Goal: Information Seeking & Learning: Understand process/instructions

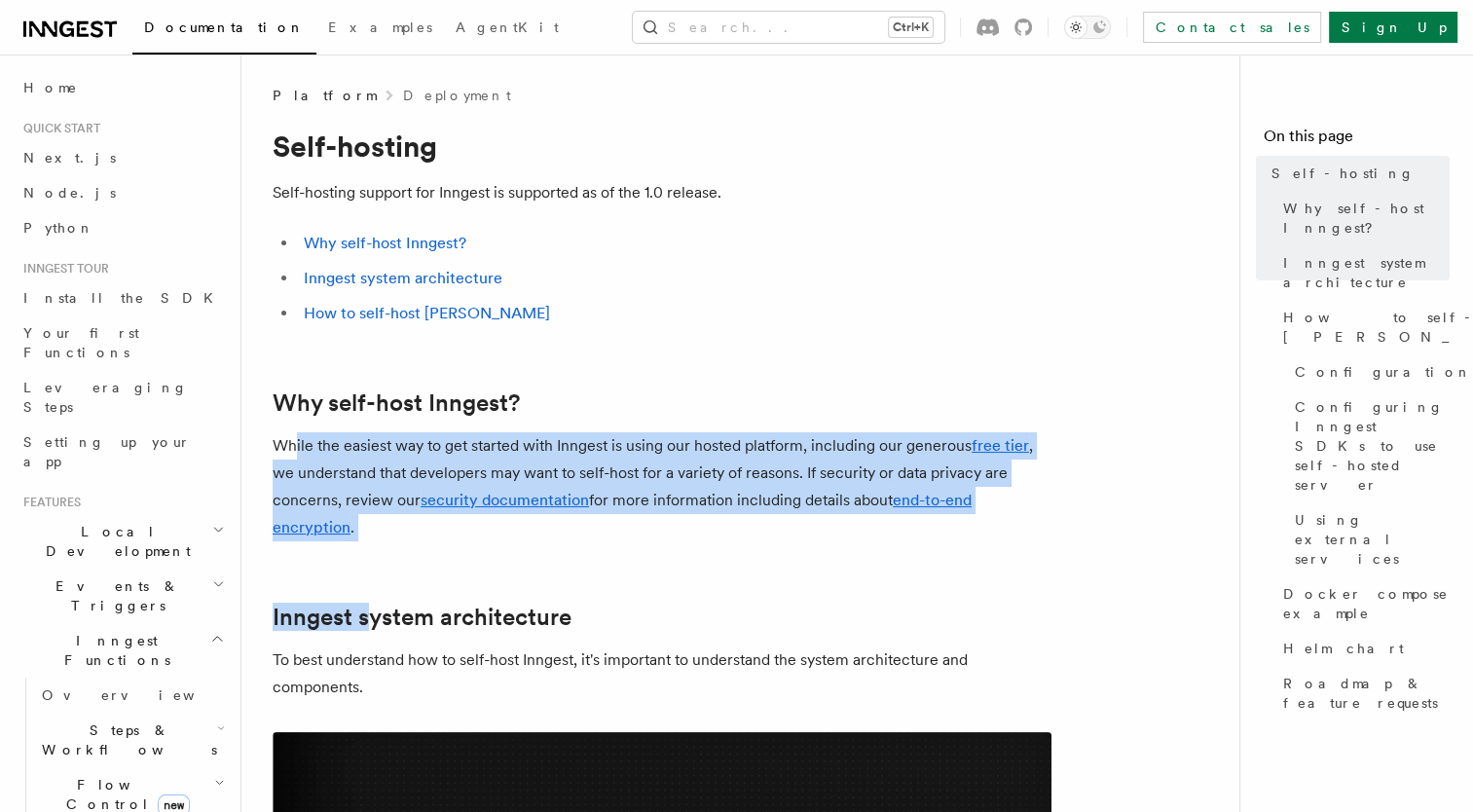
drag, startPoint x: 293, startPoint y: 451, endPoint x: 366, endPoint y: 559, distance: 130.4
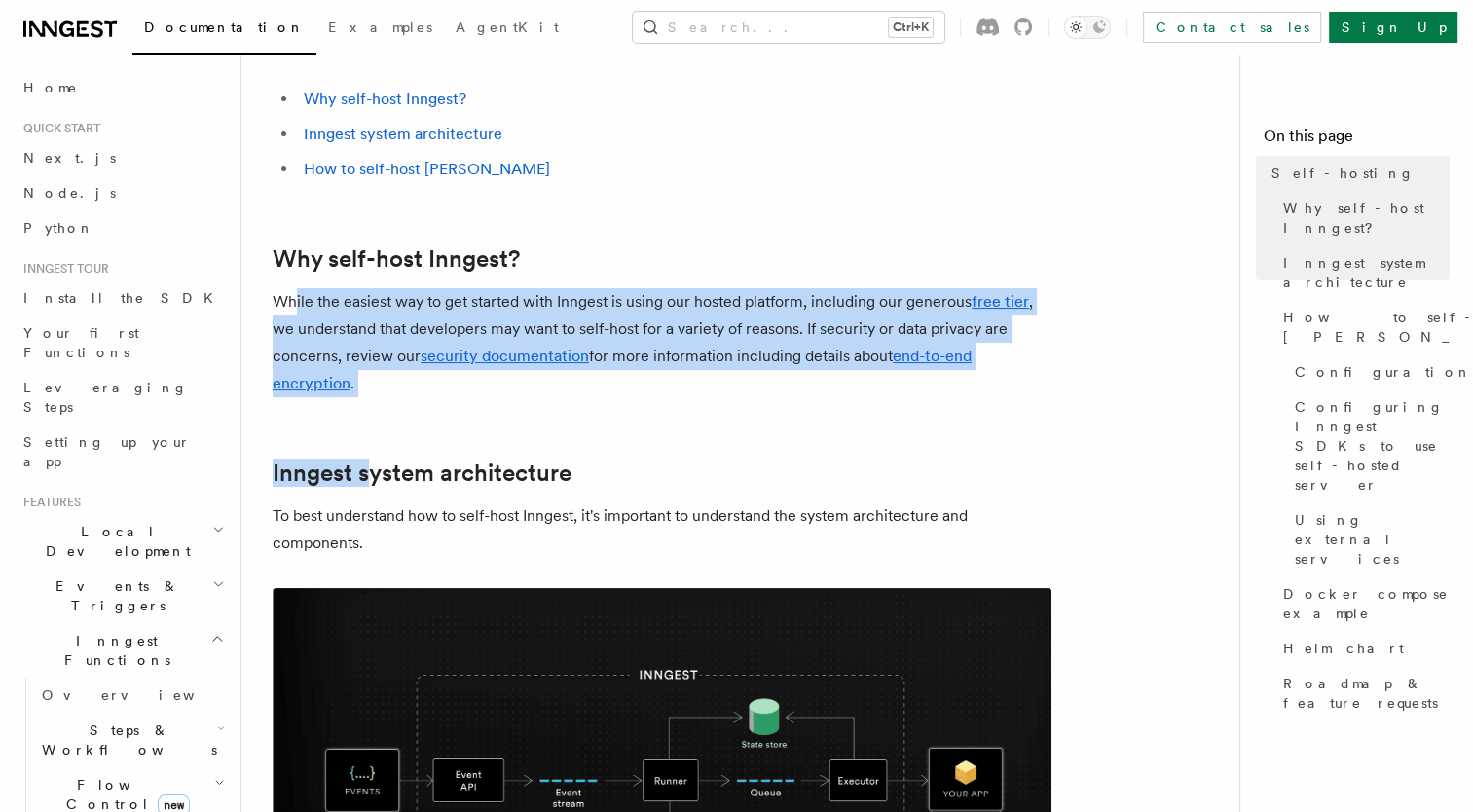
scroll to position [146, 0]
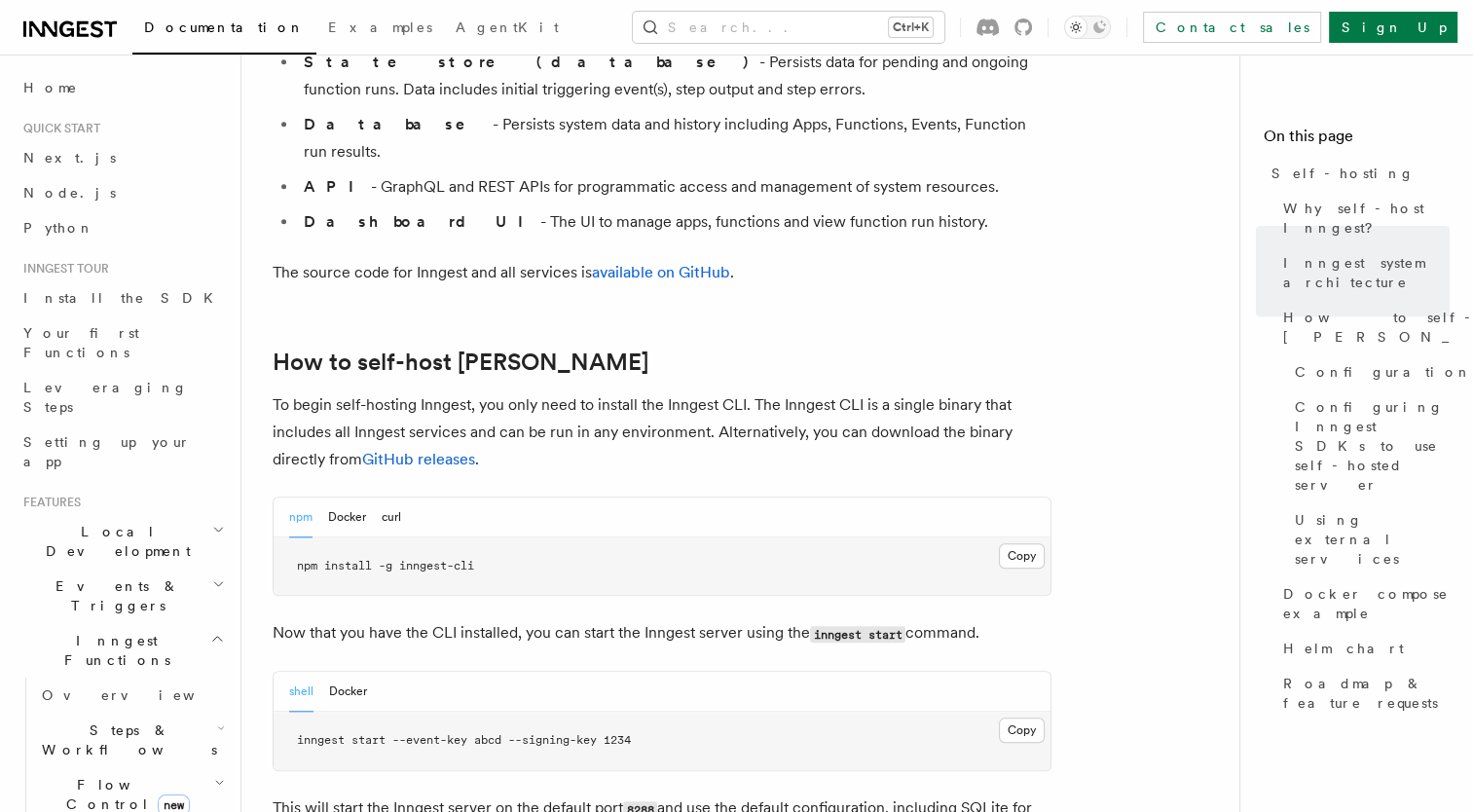
scroll to position [1727, 0]
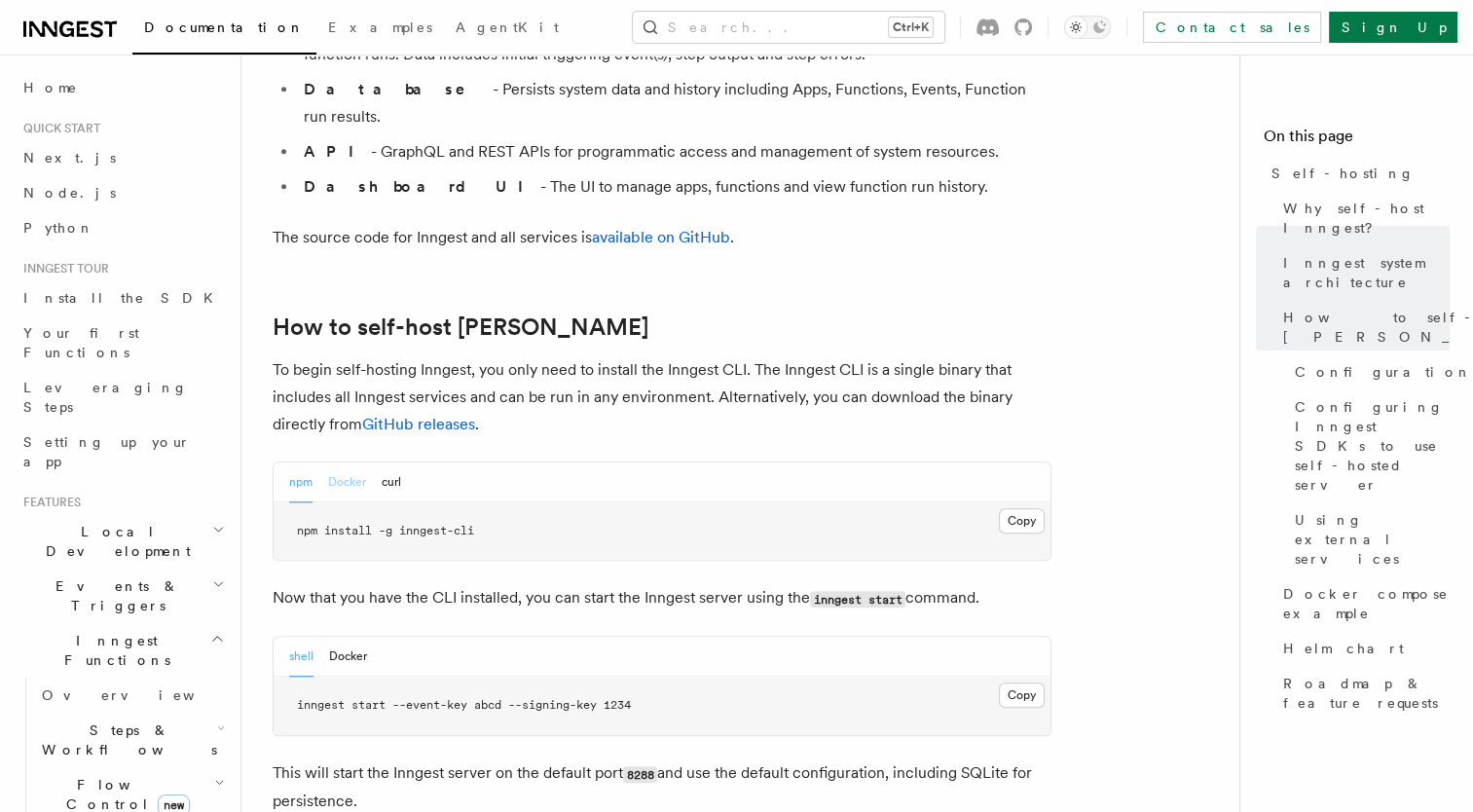
click at [342, 462] on button "Docker" at bounding box center [347, 482] width 38 height 39
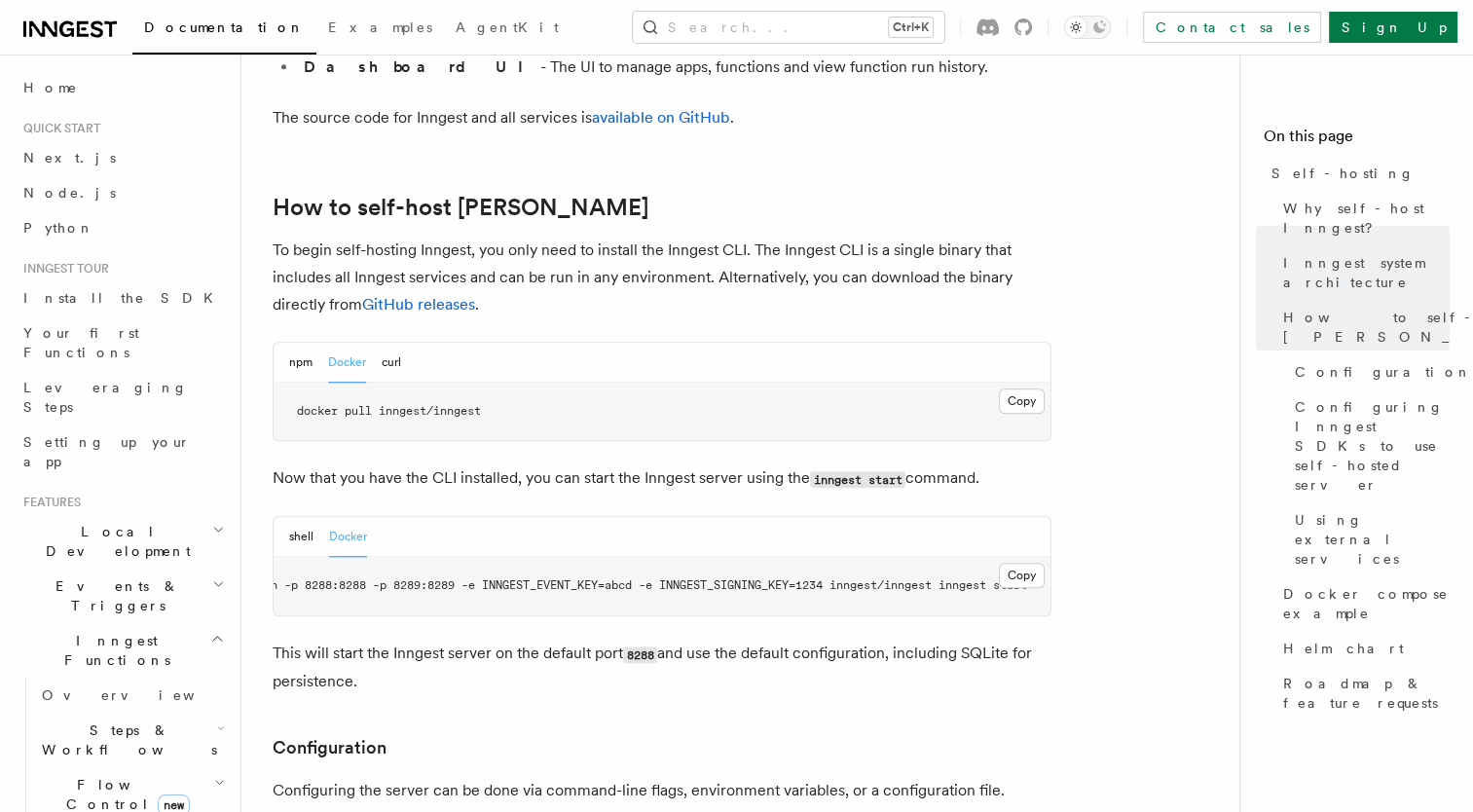
scroll to position [0, 110]
click at [599, 640] on p "This will start the Inngest server on the default port 8288 and use the default…" at bounding box center [663, 667] width 779 height 55
drag, startPoint x: 430, startPoint y: 581, endPoint x: 499, endPoint y: 625, distance: 81.8
click at [499, 640] on p "This will start the Inngest server on the default port 8288 and use the default…" at bounding box center [663, 667] width 779 height 55
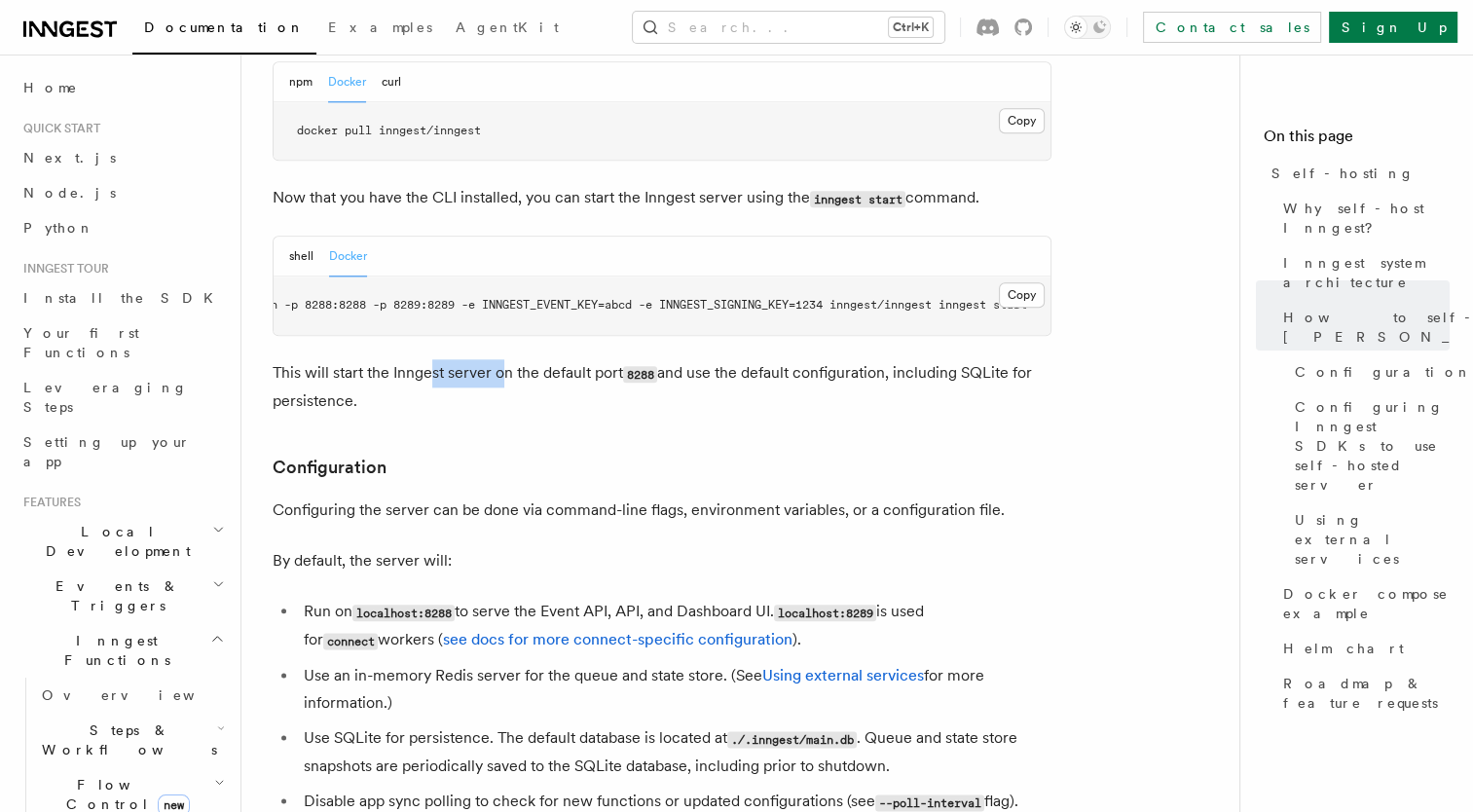
scroll to position [2129, 0]
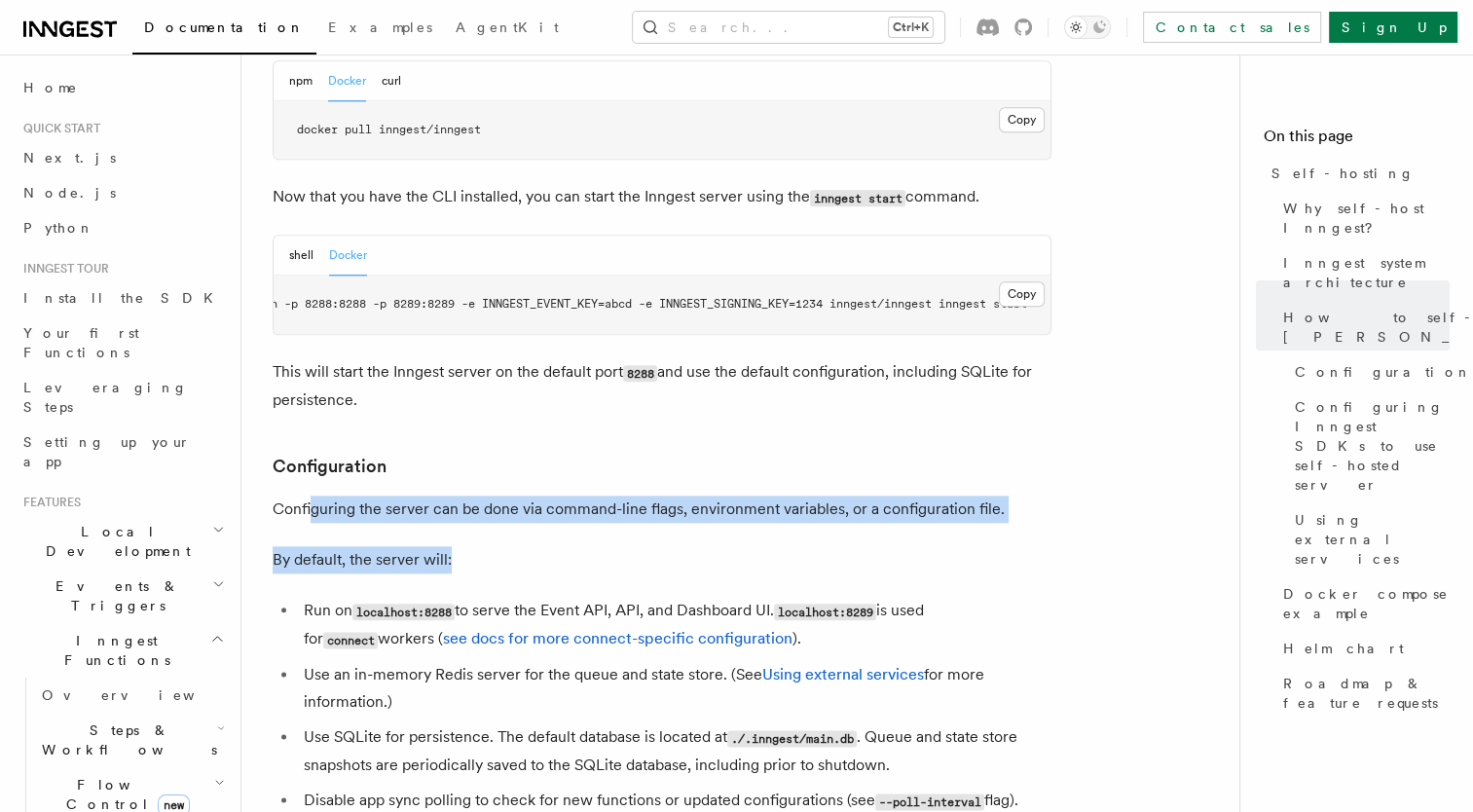
drag, startPoint x: 311, startPoint y: 465, endPoint x: 573, endPoint y: 523, distance: 268.3
click at [573, 546] on p "By default, the server will:" at bounding box center [663, 560] width 779 height 28
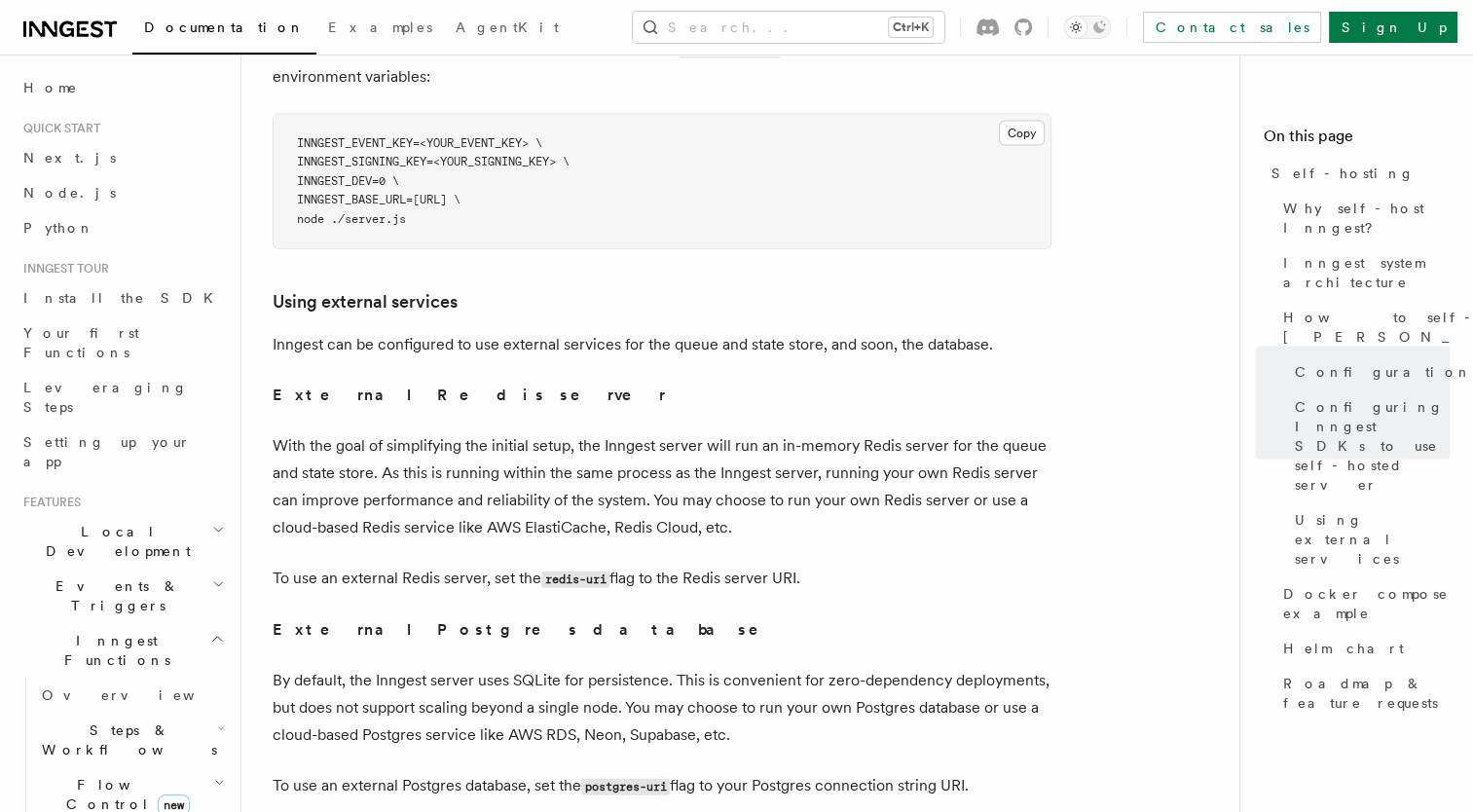
scroll to position [4450, 0]
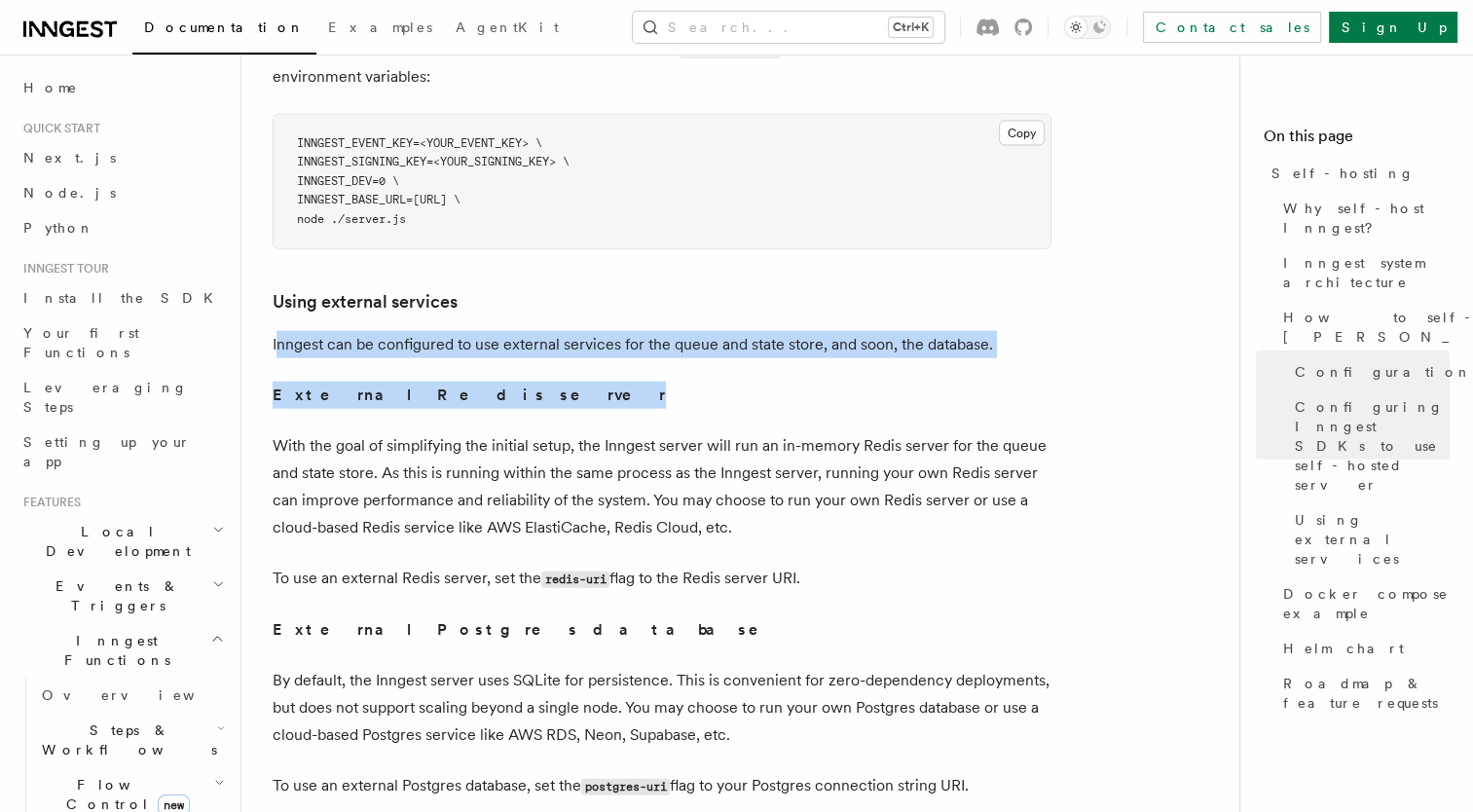
drag, startPoint x: 280, startPoint y: 332, endPoint x: 779, endPoint y: 351, distance: 499.4
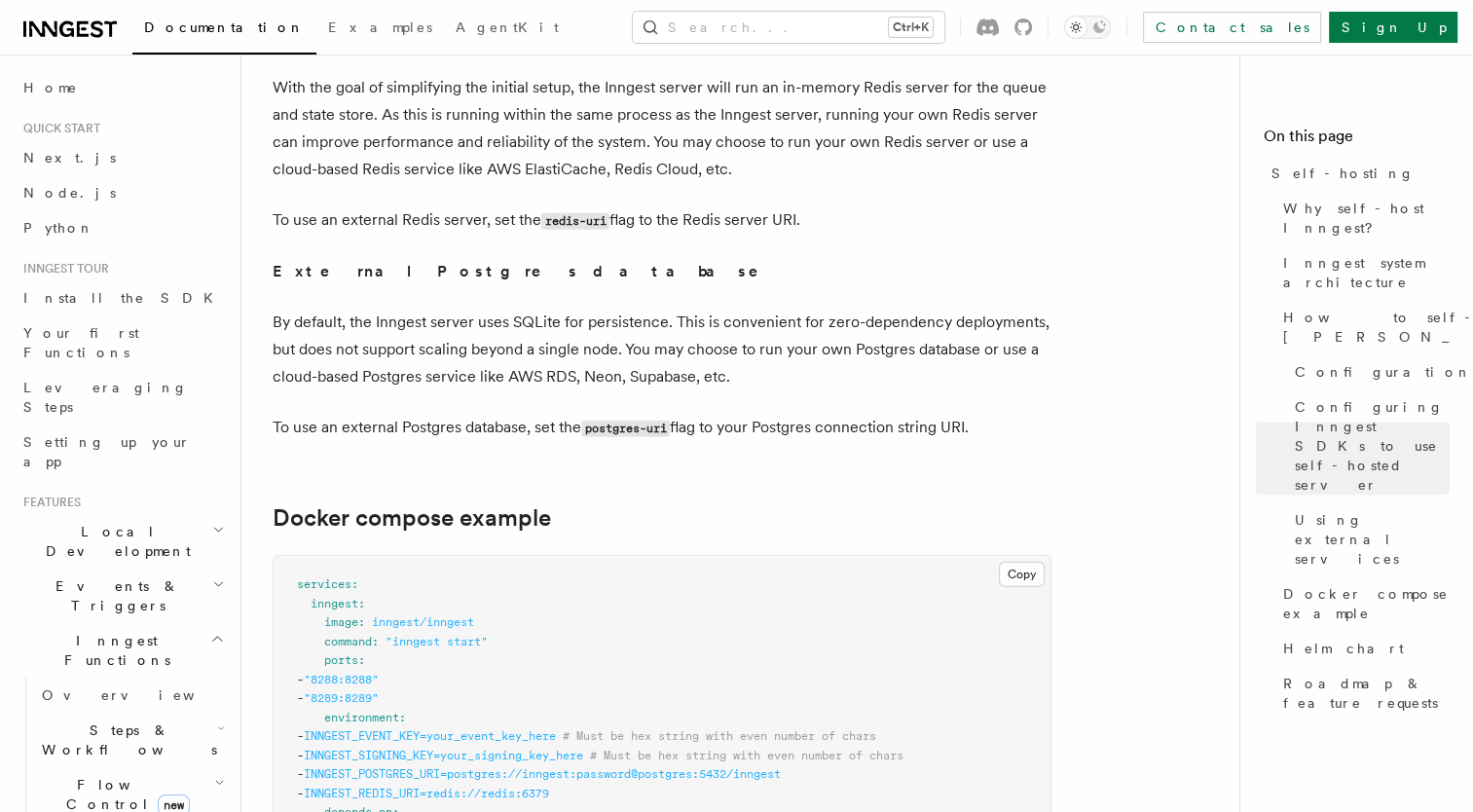
scroll to position [4822, 0]
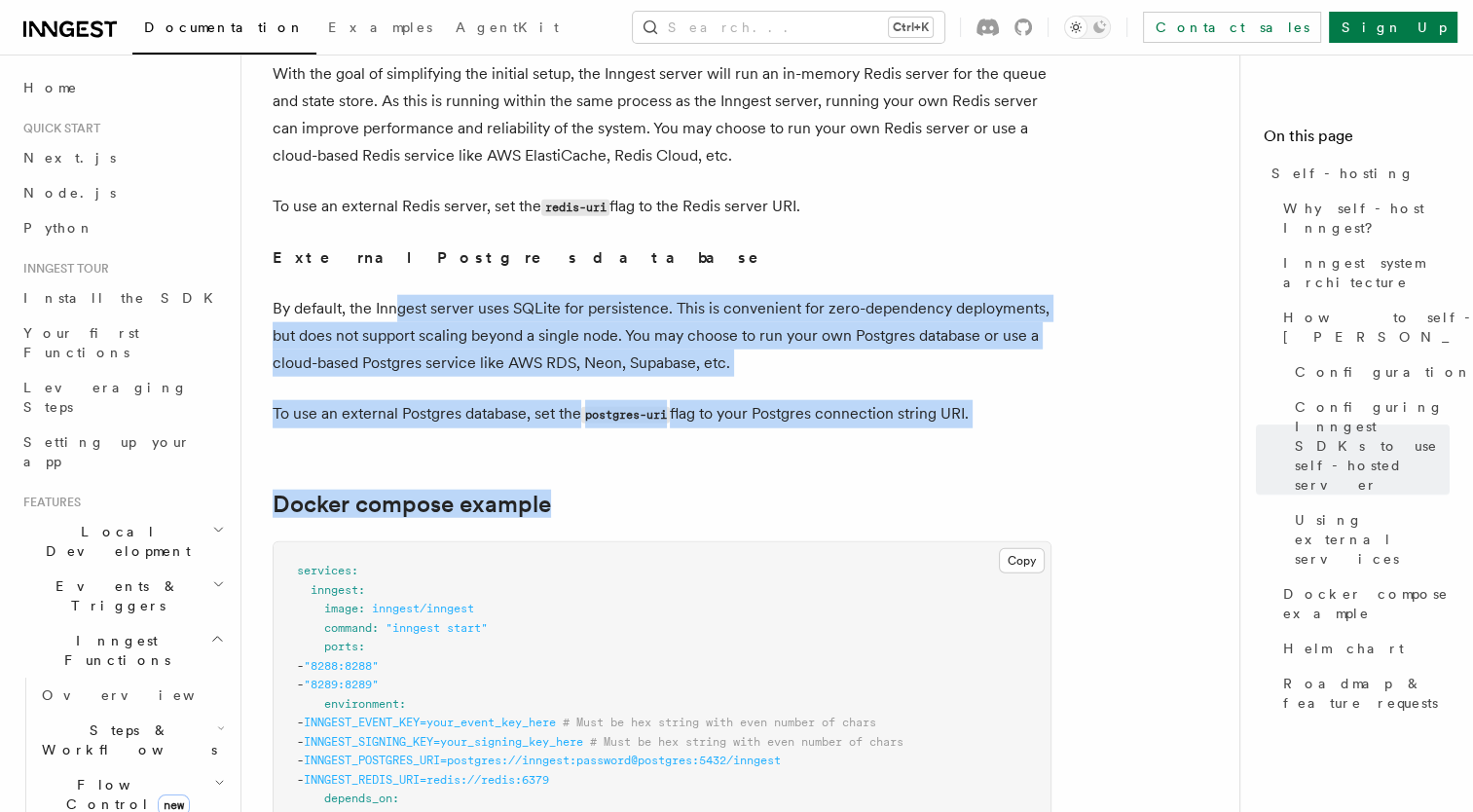
drag, startPoint x: 397, startPoint y: 299, endPoint x: 779, endPoint y: 427, distance: 402.9
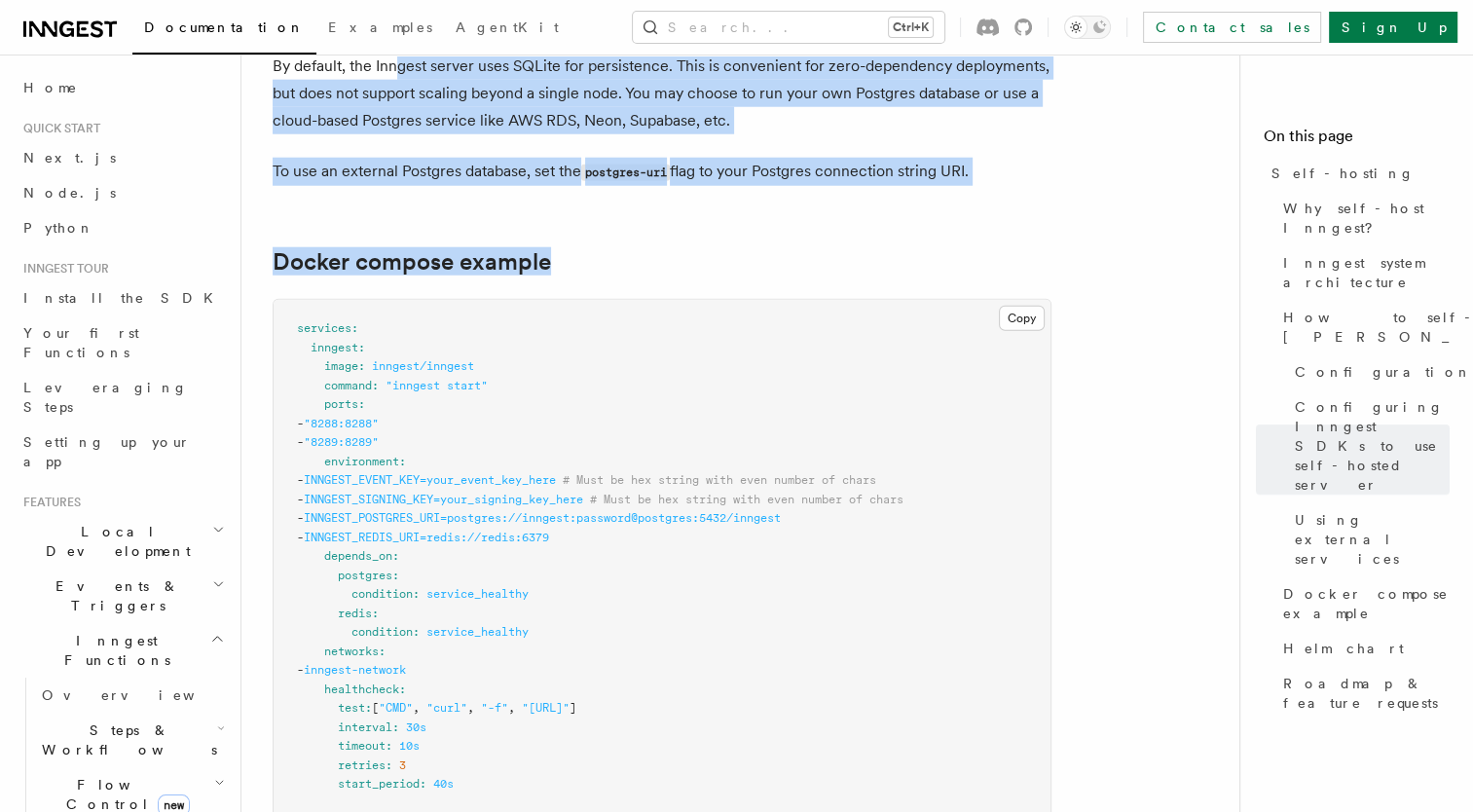
scroll to position [5088, 0]
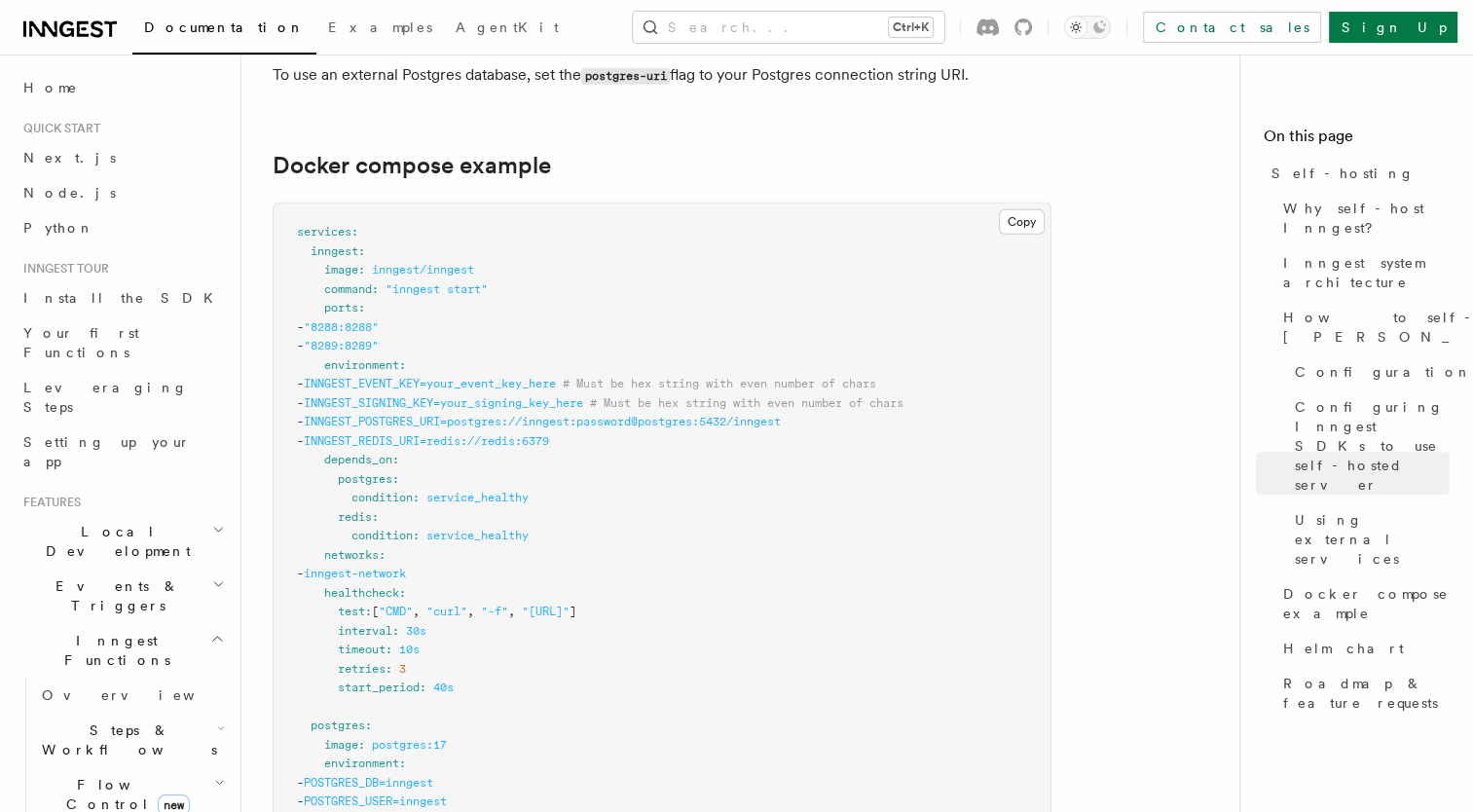
scroll to position [5158, 0]
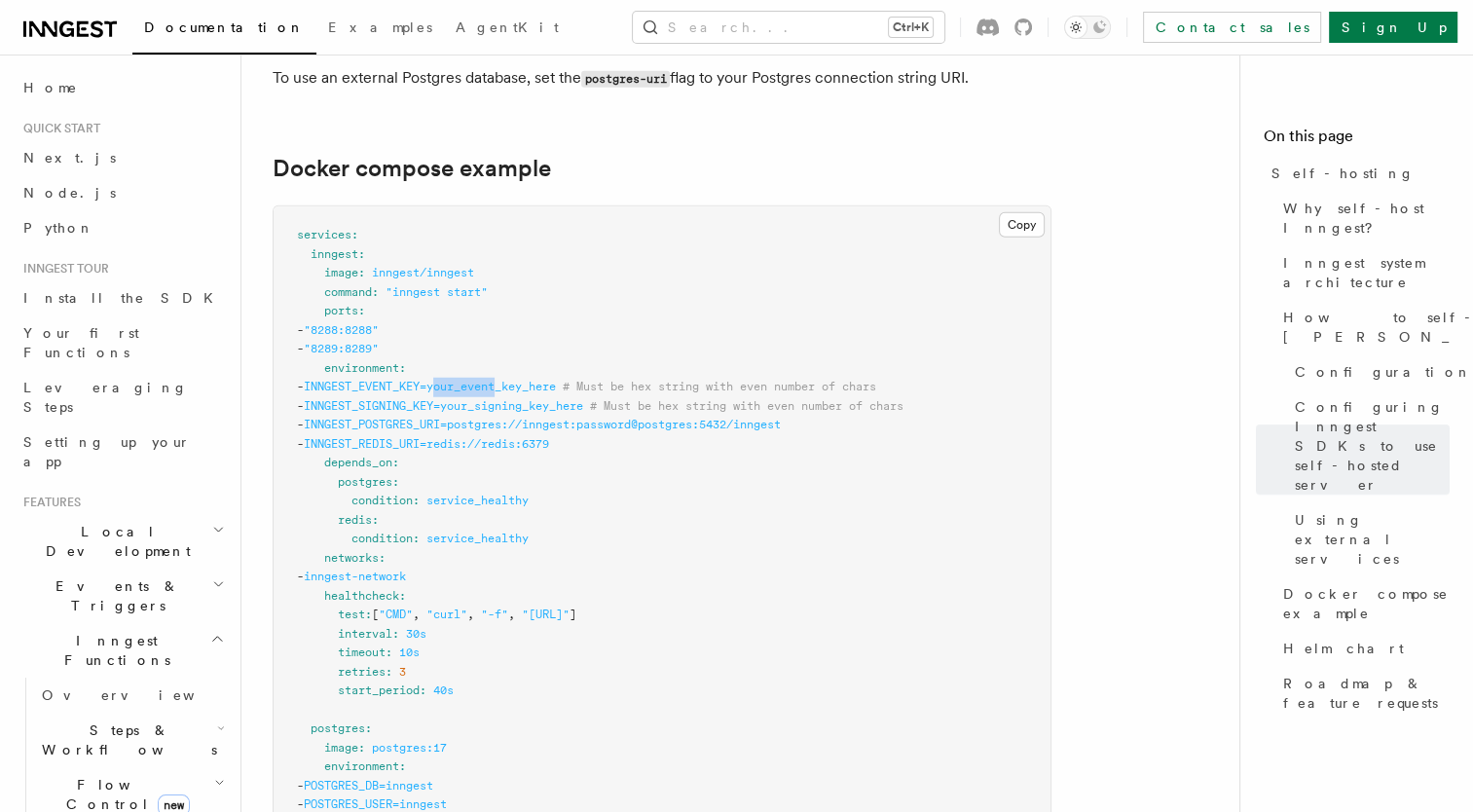
drag, startPoint x: 483, startPoint y: 372, endPoint x: 546, endPoint y: 372, distance: 63.0
click at [546, 379] on span "INNGEST_EVENT_KEY=your_event_key_here" at bounding box center [430, 386] width 252 height 14
drag, startPoint x: 479, startPoint y: 369, endPoint x: 620, endPoint y: 368, distance: 141.0
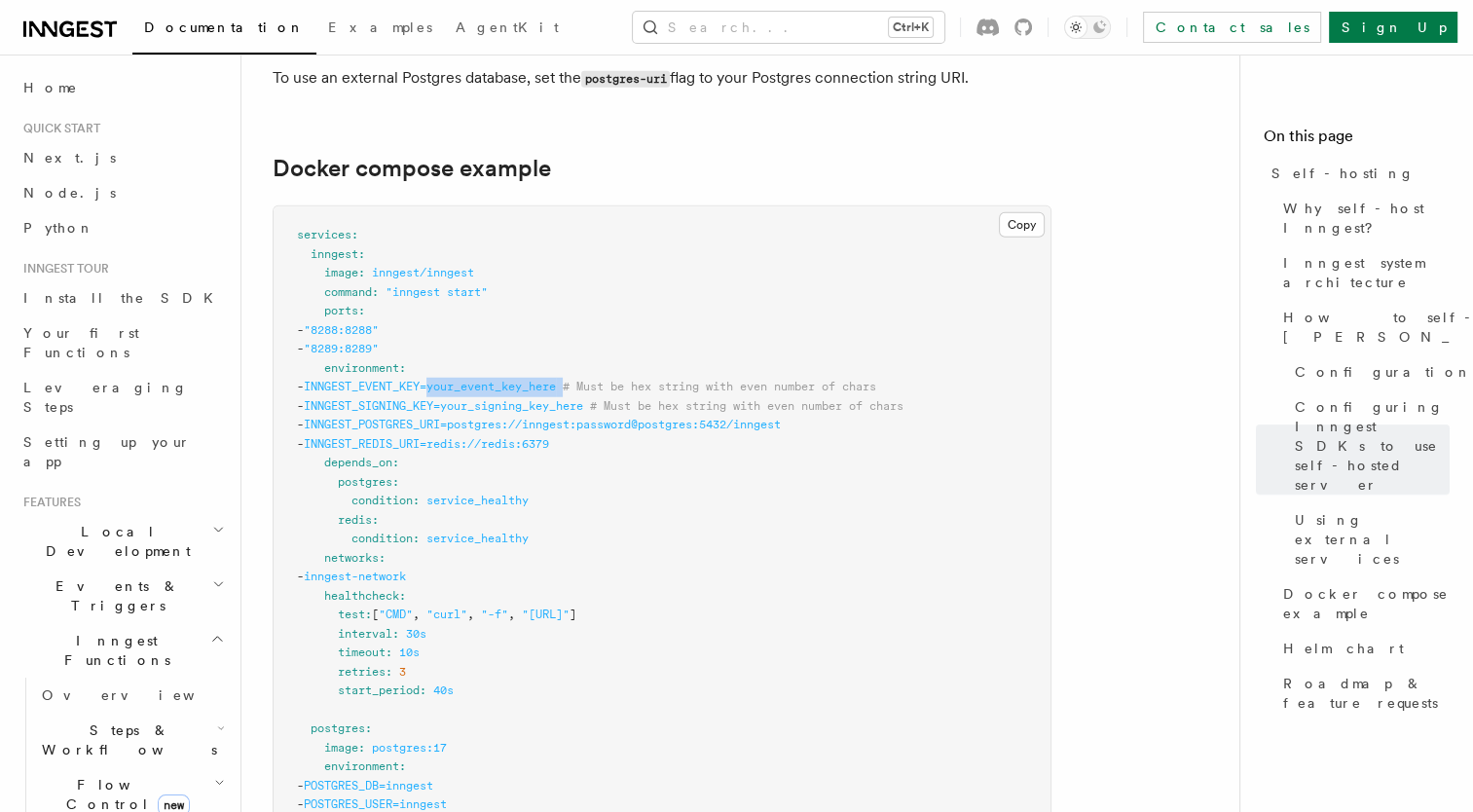
click at [620, 379] on span "- INNGEST_EVENT_KEY=your_event_key_here # Must be hex string with even number o…" at bounding box center [587, 386] width 580 height 14
click at [620, 379] on span "# Must be hex string with even number of chars" at bounding box center [720, 386] width 314 height 14
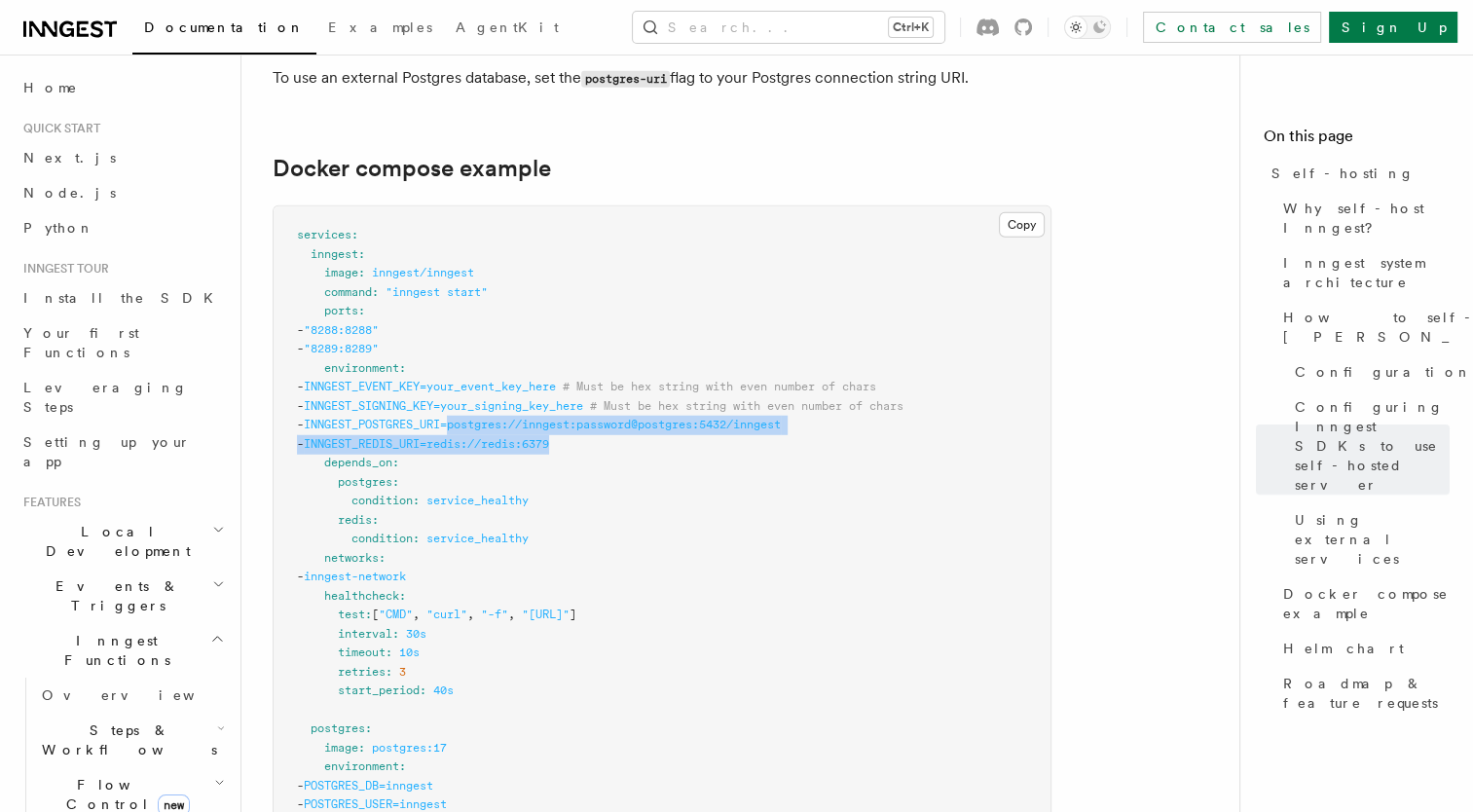
drag, startPoint x: 500, startPoint y: 404, endPoint x: 618, endPoint y: 431, distance: 121.0
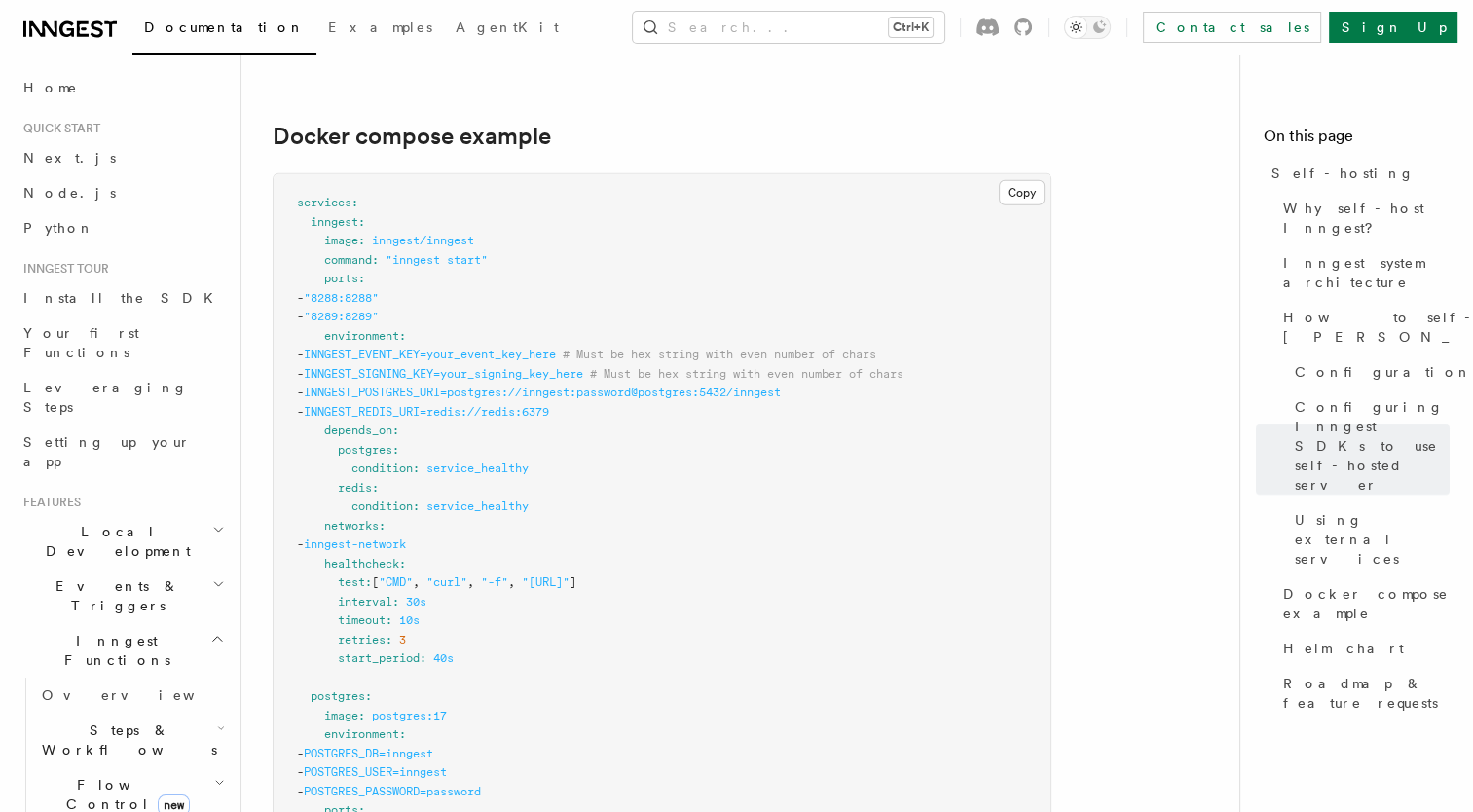
scroll to position [5188, 0]
drag, startPoint x: 480, startPoint y: 393, endPoint x: 646, endPoint y: 420, distance: 168.2
click at [646, 420] on pre "services : inngest : image : inngest/inngest command : "inngest start" ports : …" at bounding box center [663, 821] width 777 height 1292
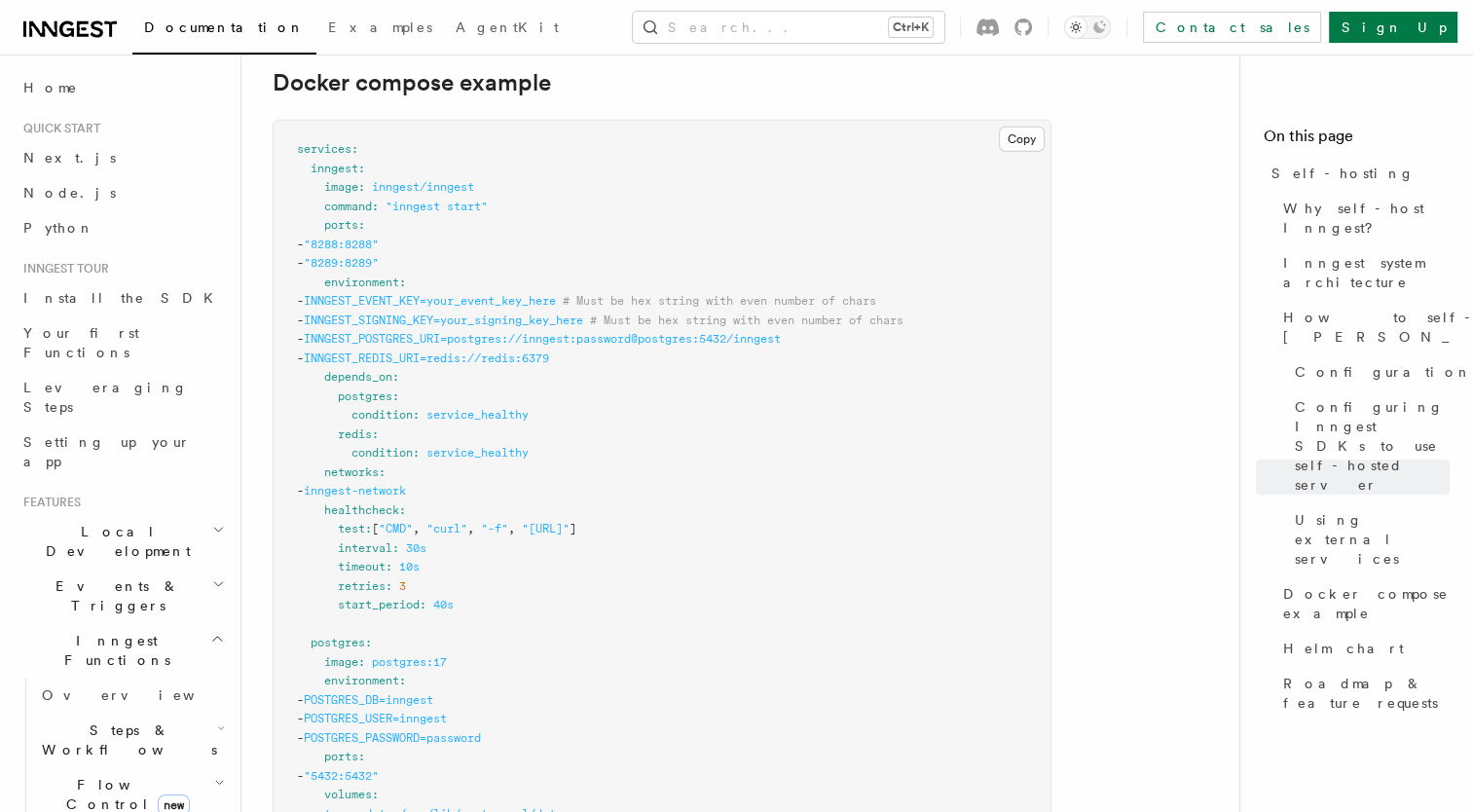
click at [646, 420] on pre "services : inngest : image : inngest/inngest command : "inngest start" ports : …" at bounding box center [663, 766] width 777 height 1292
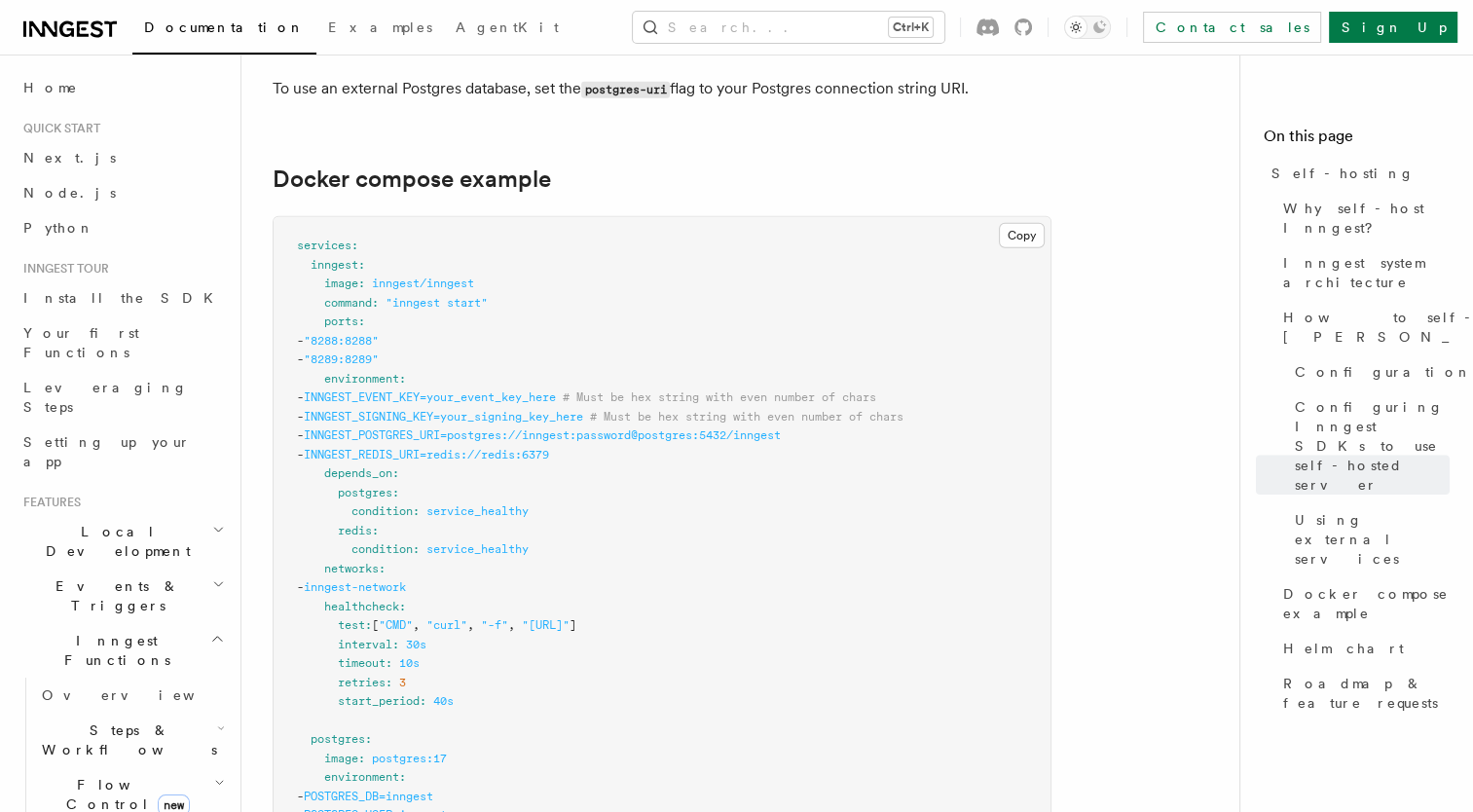
scroll to position [5147, 0]
click at [646, 429] on span "INNGEST_POSTGRES_URI=postgres://inngest:password@postgres:5432/inngest" at bounding box center [542, 436] width 477 height 14
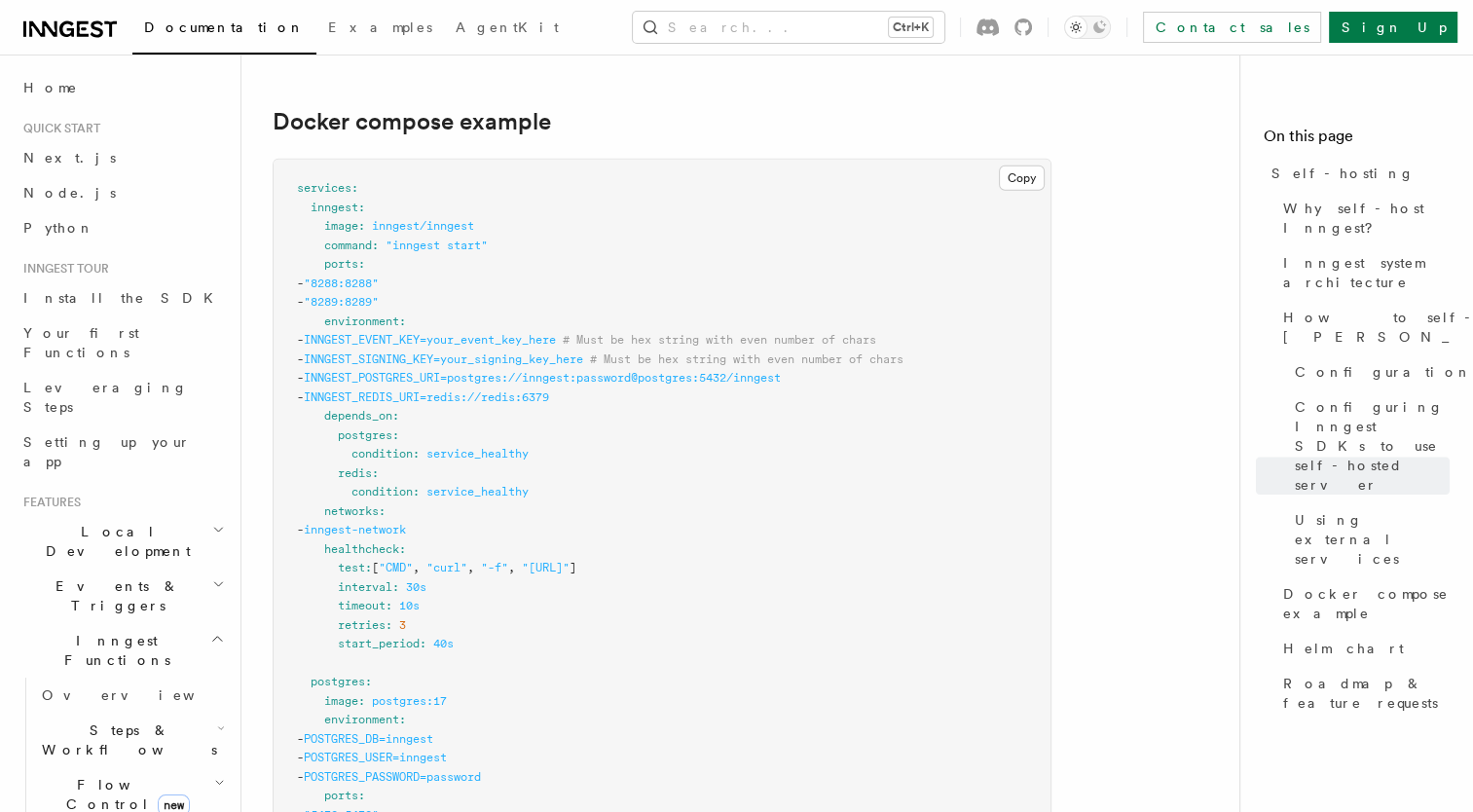
scroll to position [5159, 0]
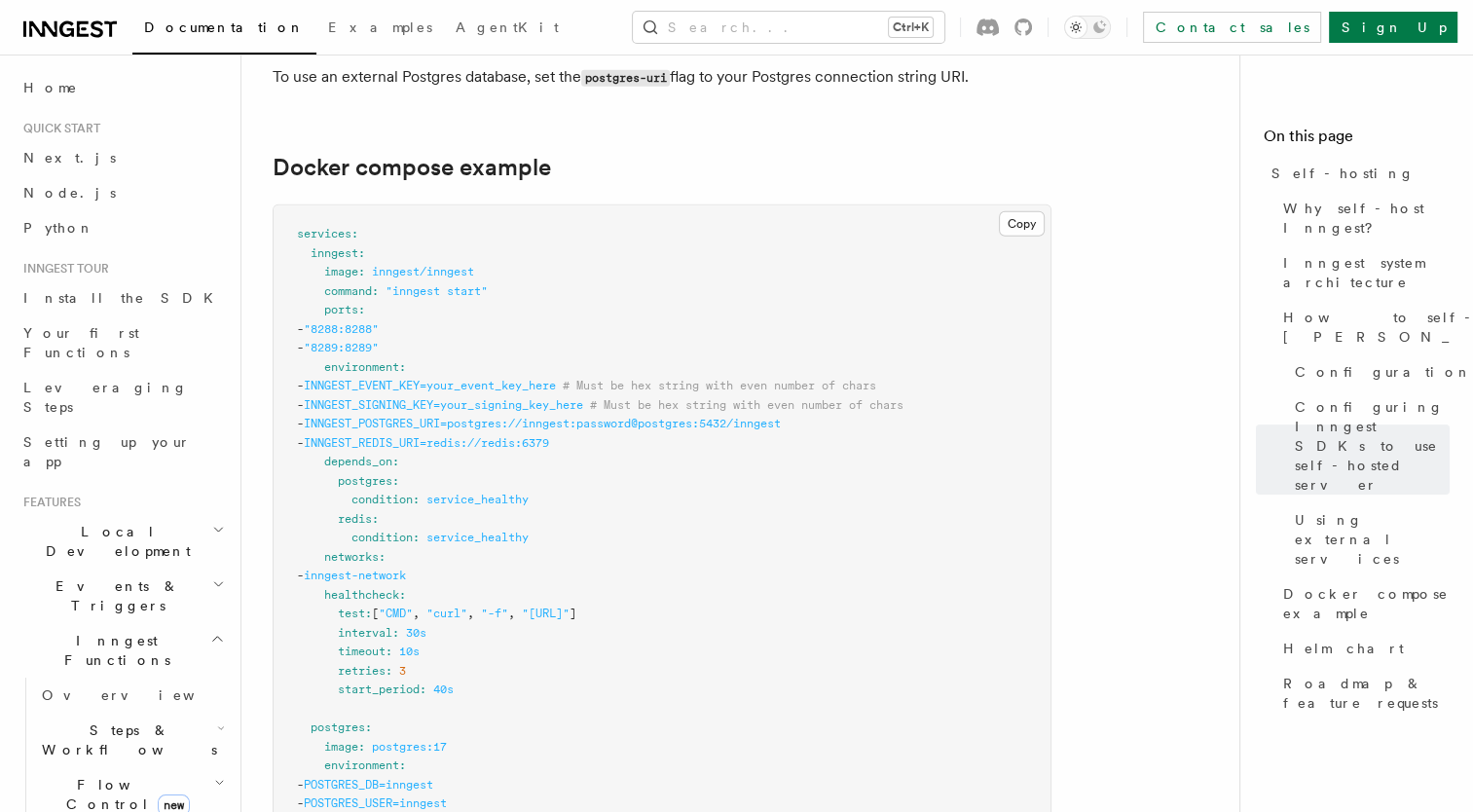
drag, startPoint x: 633, startPoint y: 428, endPoint x: 327, endPoint y: 399, distance: 307.4
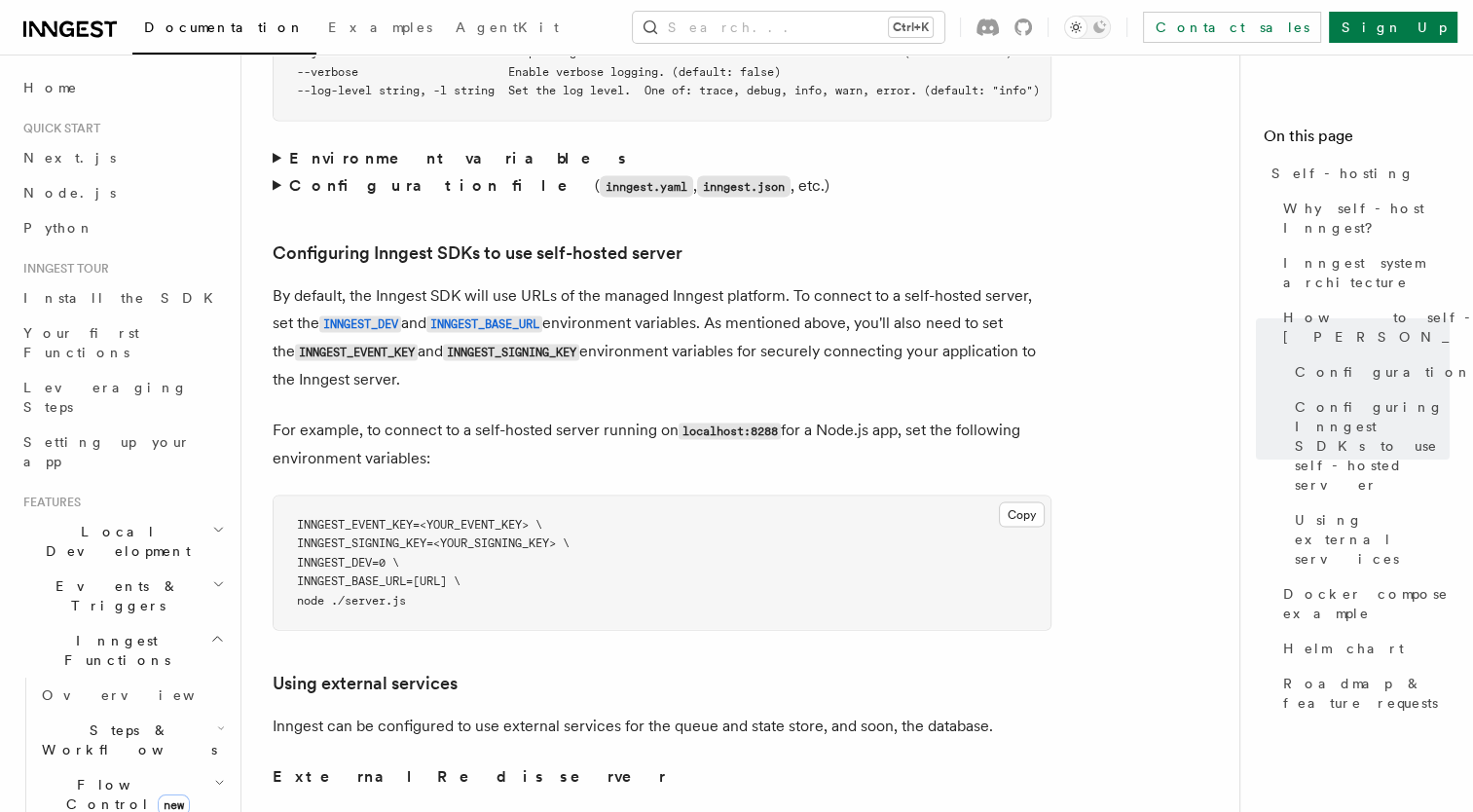
scroll to position [4064, 0]
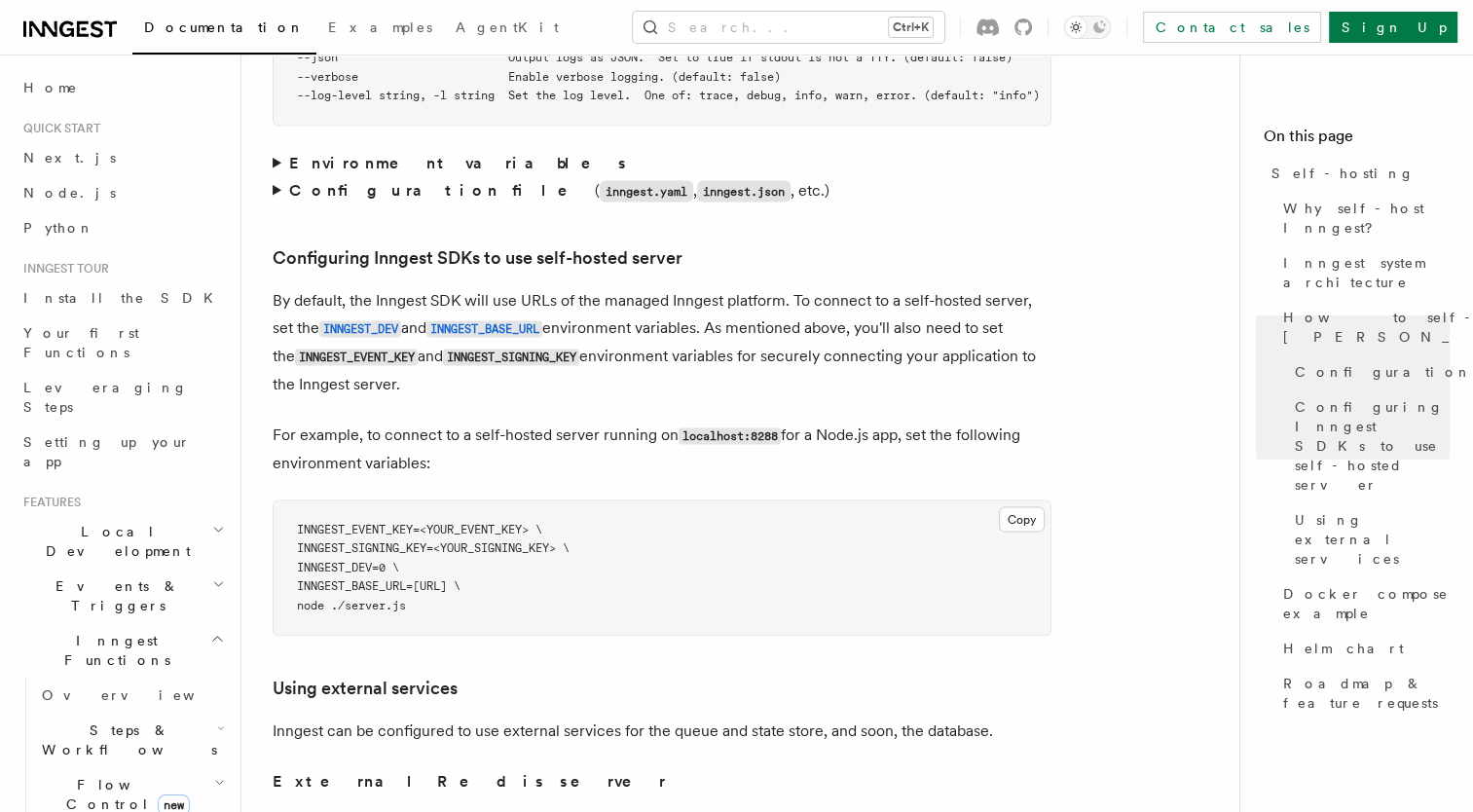
click at [761, 429] on code "localhost:8288" at bounding box center [730, 437] width 103 height 17
drag, startPoint x: 761, startPoint y: 413, endPoint x: 915, endPoint y: 402, distance: 154.4
click at [915, 402] on article "Platform Deployment Self-hosting Self-hosting support for Inngest is supported …" at bounding box center [748, 181] width 951 height 8320
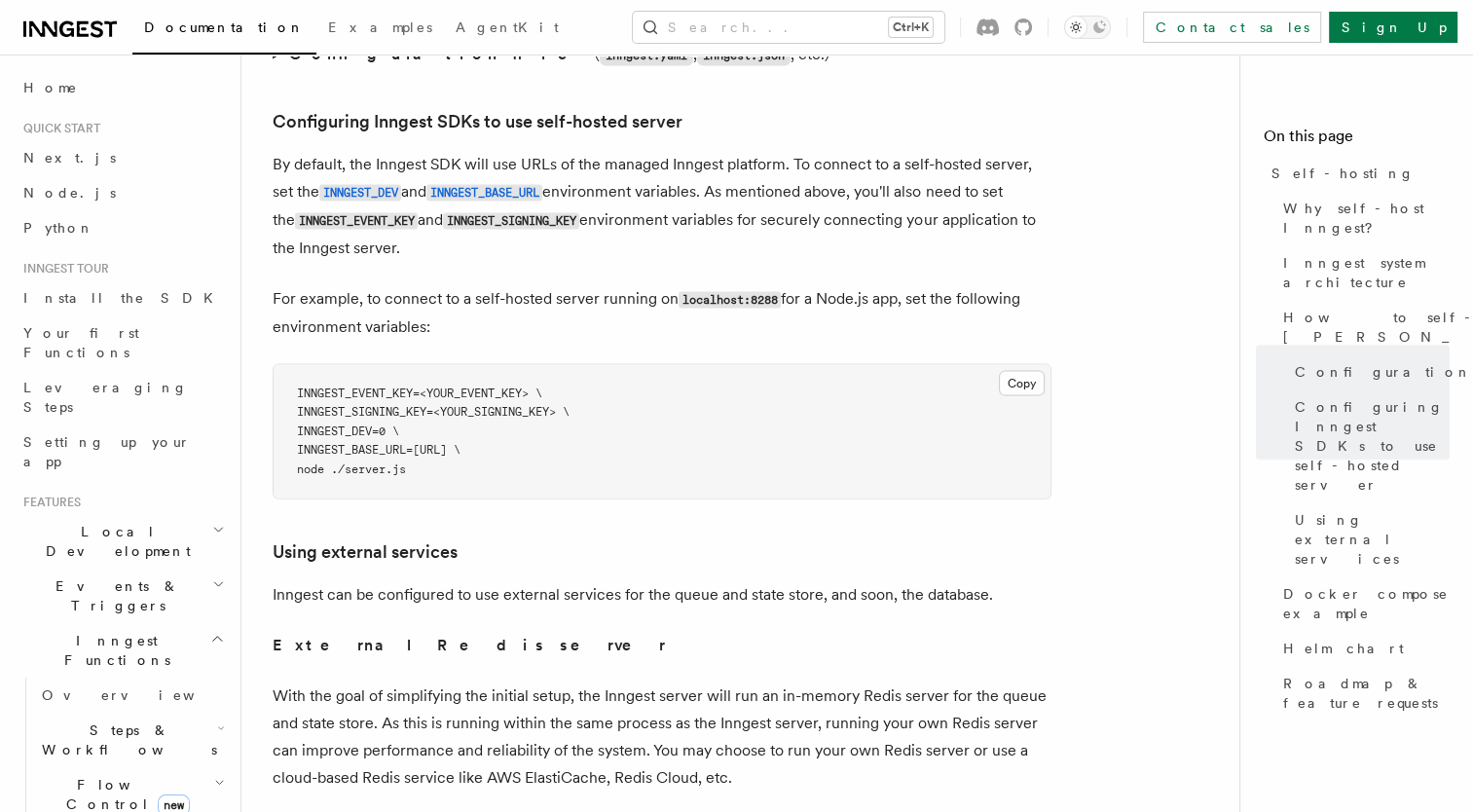
scroll to position [4201, 0]
drag, startPoint x: 427, startPoint y: 433, endPoint x: 580, endPoint y: 431, distance: 153.0
click at [460, 441] on span "INNGEST_BASE_URL=[URL] \" at bounding box center [379, 448] width 164 height 14
click at [706, 516] on article "Platform Deployment Self-hosting Self-hosting support for Inngest is supported …" at bounding box center [748, 44] width 951 height 8320
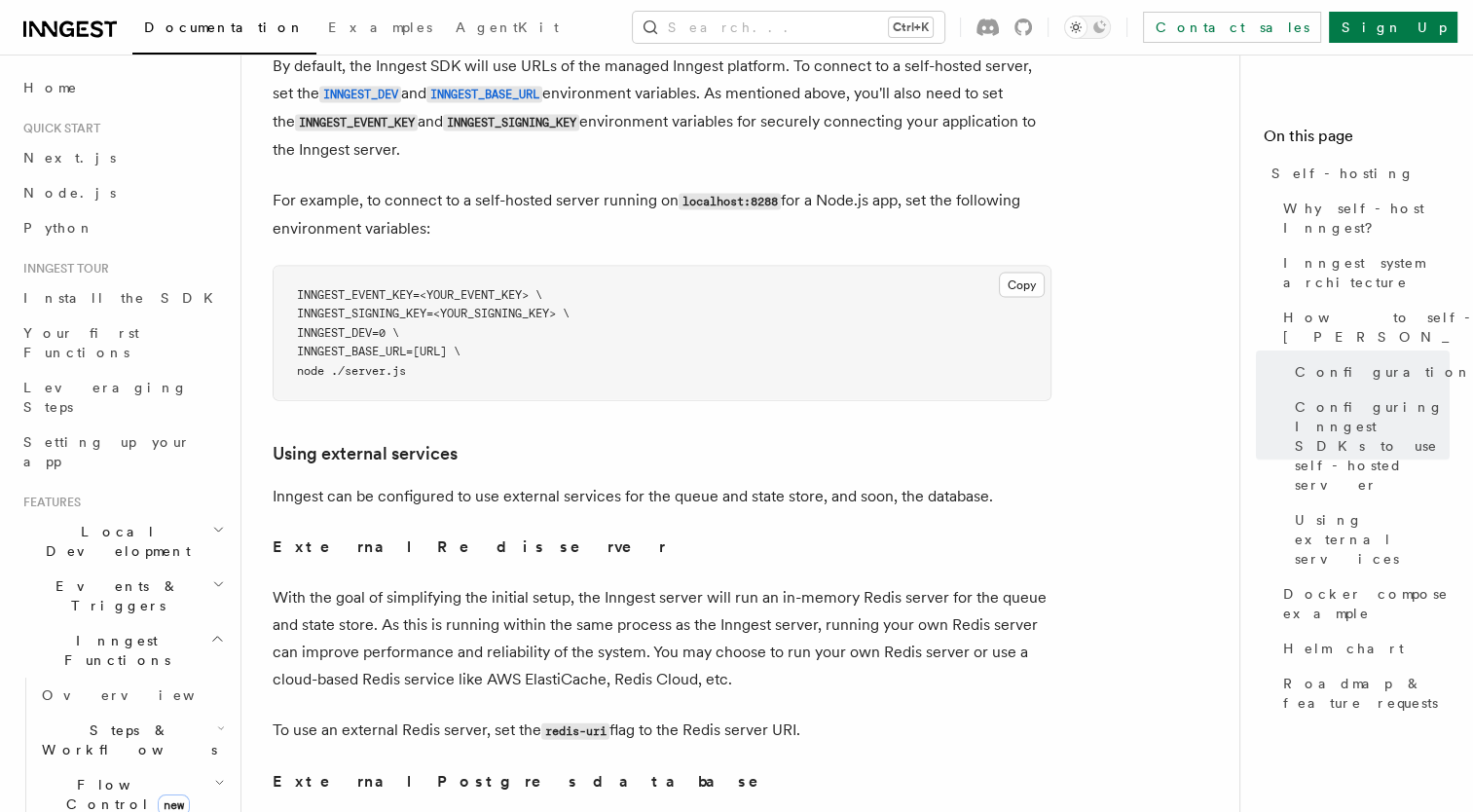
scroll to position [4298, 0]
